Goal: Transaction & Acquisition: Download file/media

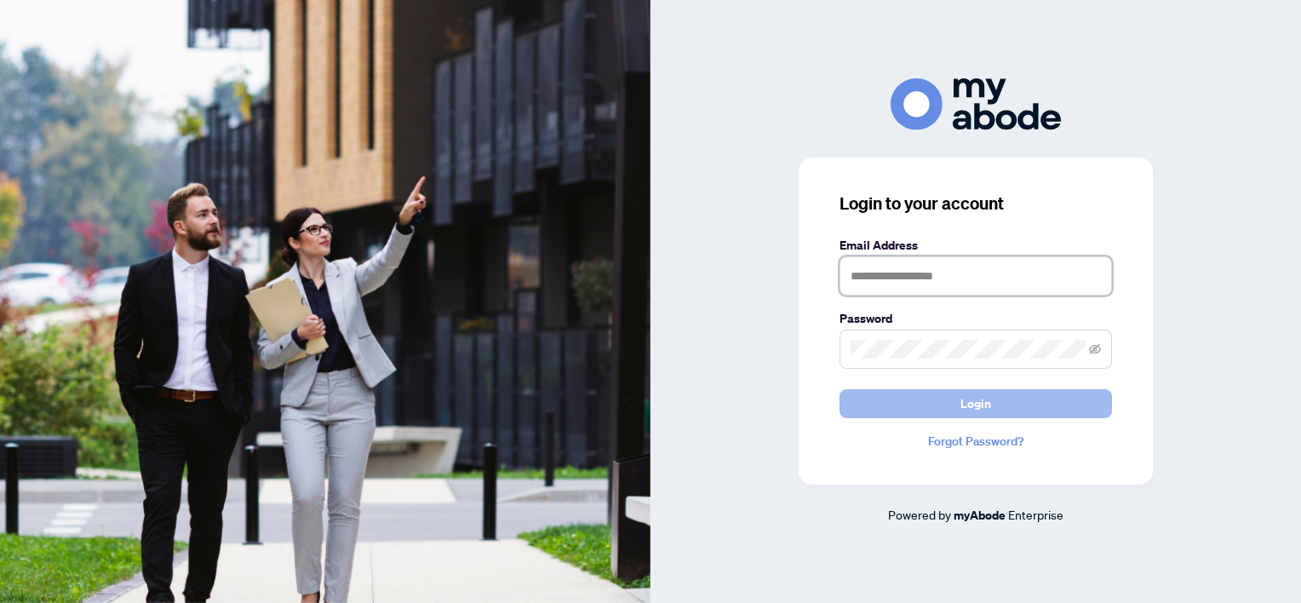
type input "**********"
click at [971, 395] on span "Login" at bounding box center [976, 403] width 31 height 27
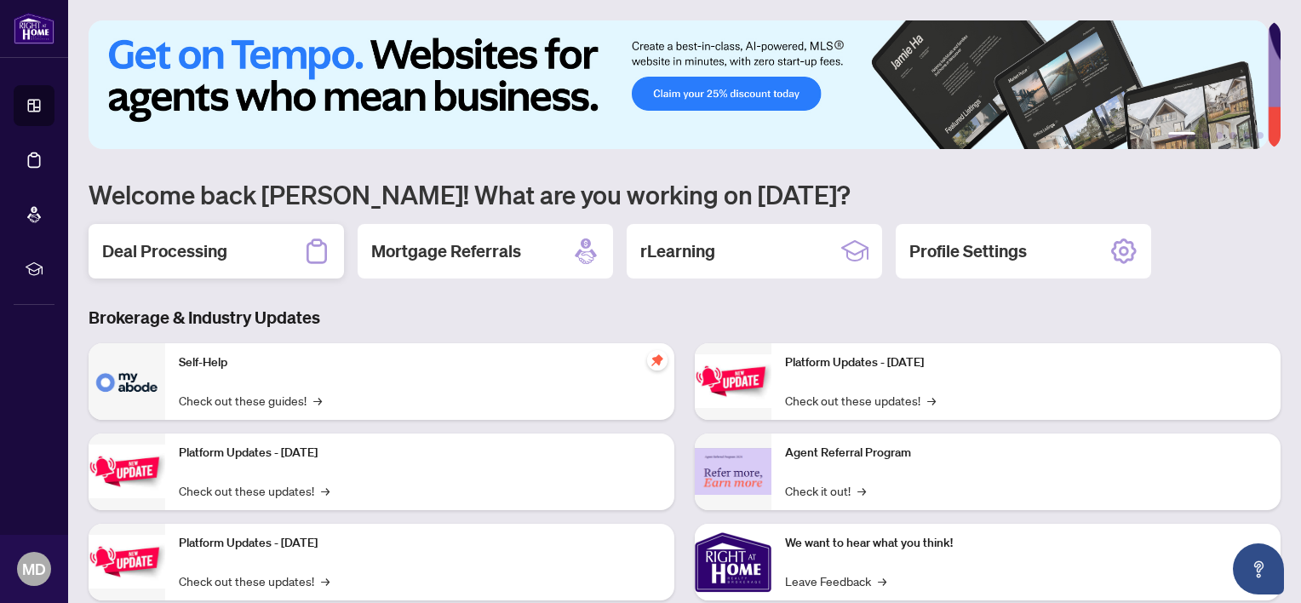
click at [174, 242] on h2 "Deal Processing" at bounding box center [164, 251] width 125 height 24
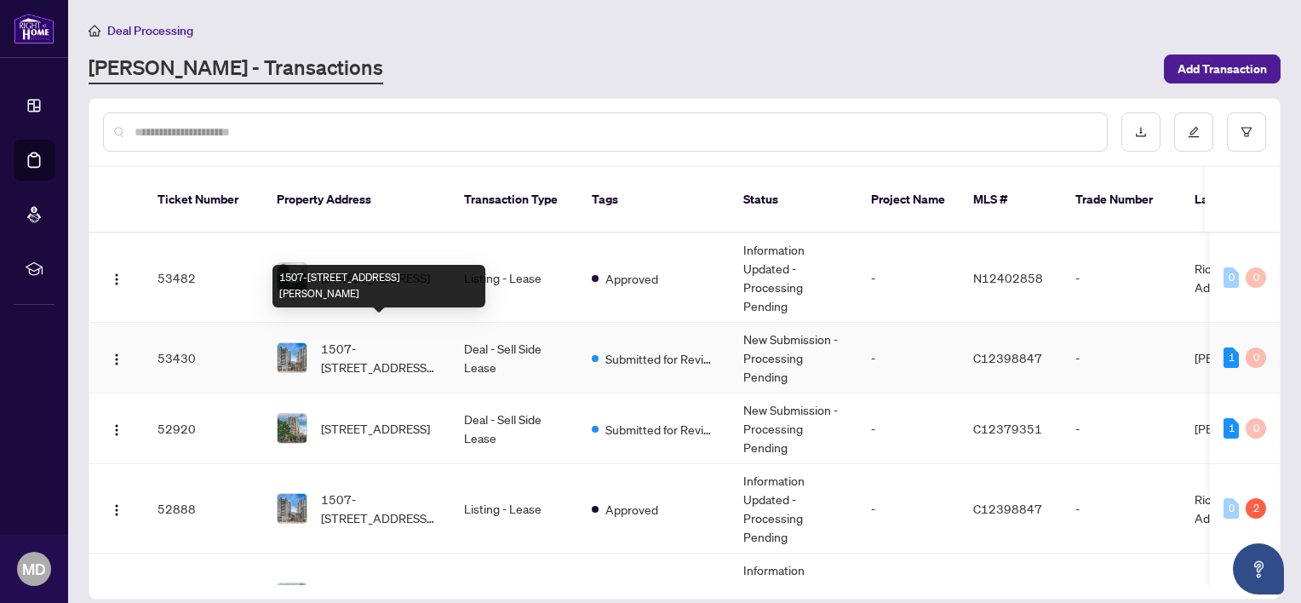
click at [382, 339] on span "1507-[STREET_ADDRESS][PERSON_NAME]" at bounding box center [379, 357] width 116 height 37
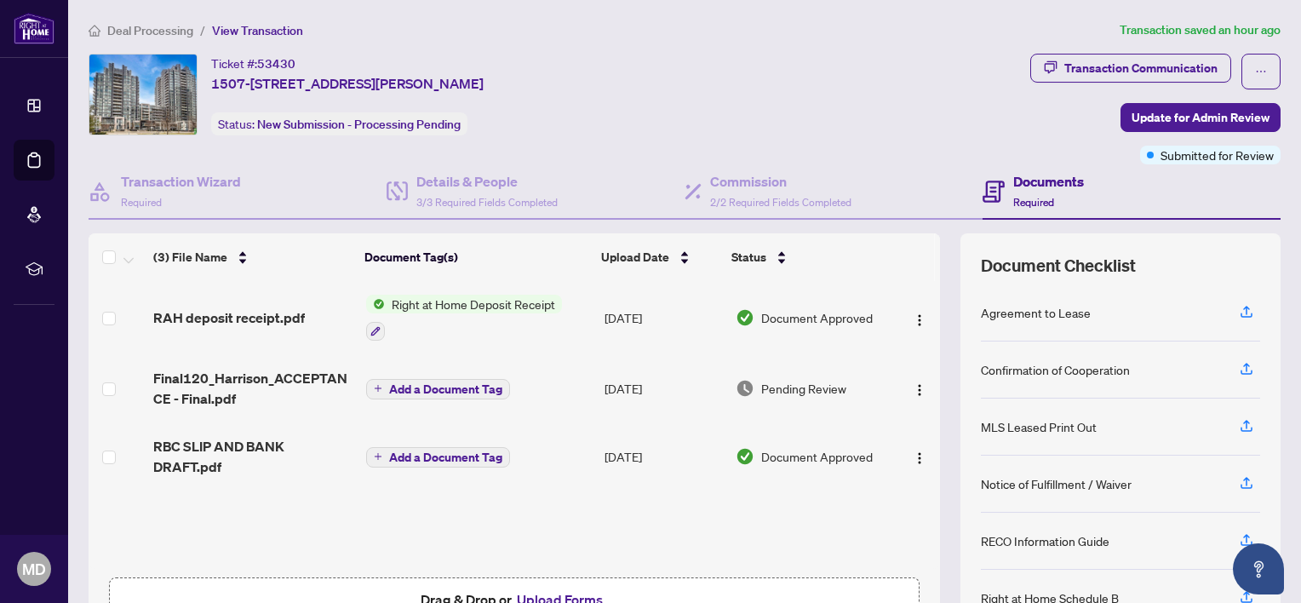
click at [468, 300] on span "Right at Home Deposit Receipt" at bounding box center [473, 304] width 177 height 19
click at [250, 319] on span "RAH deposit receipt.pdf" at bounding box center [229, 317] width 152 height 20
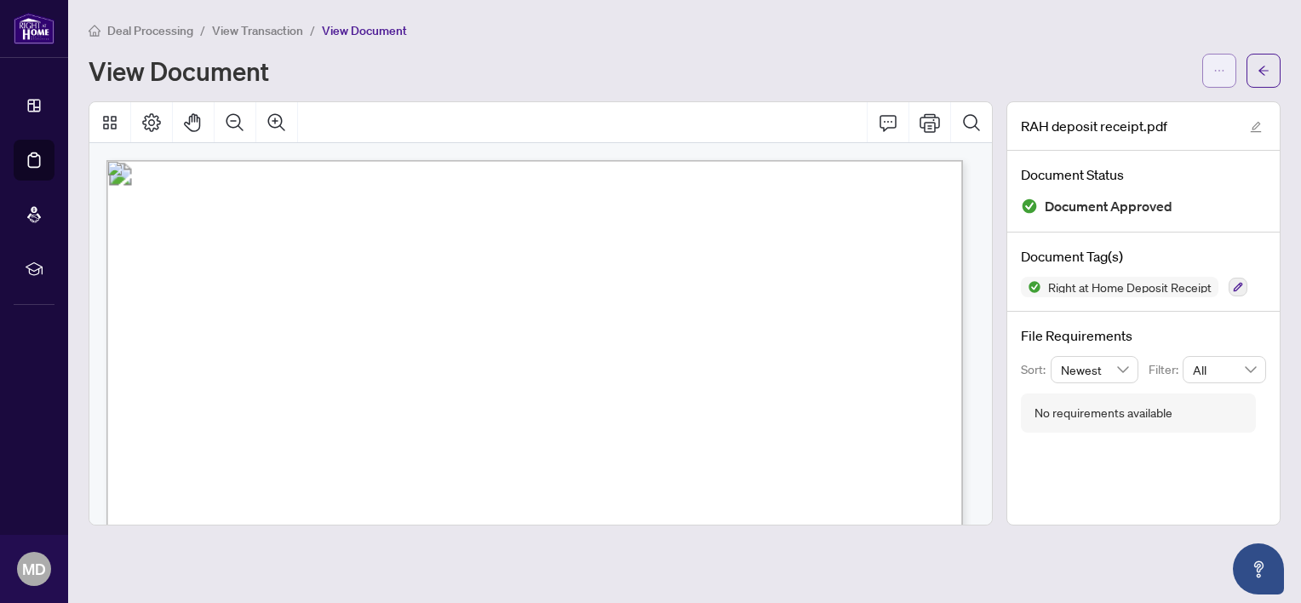
click at [1223, 70] on icon "ellipsis" at bounding box center [1219, 71] width 9 height 2
click at [1131, 107] on span "Download" at bounding box center [1157, 107] width 129 height 19
